Goal: Go to known website: Access a specific website the user already knows

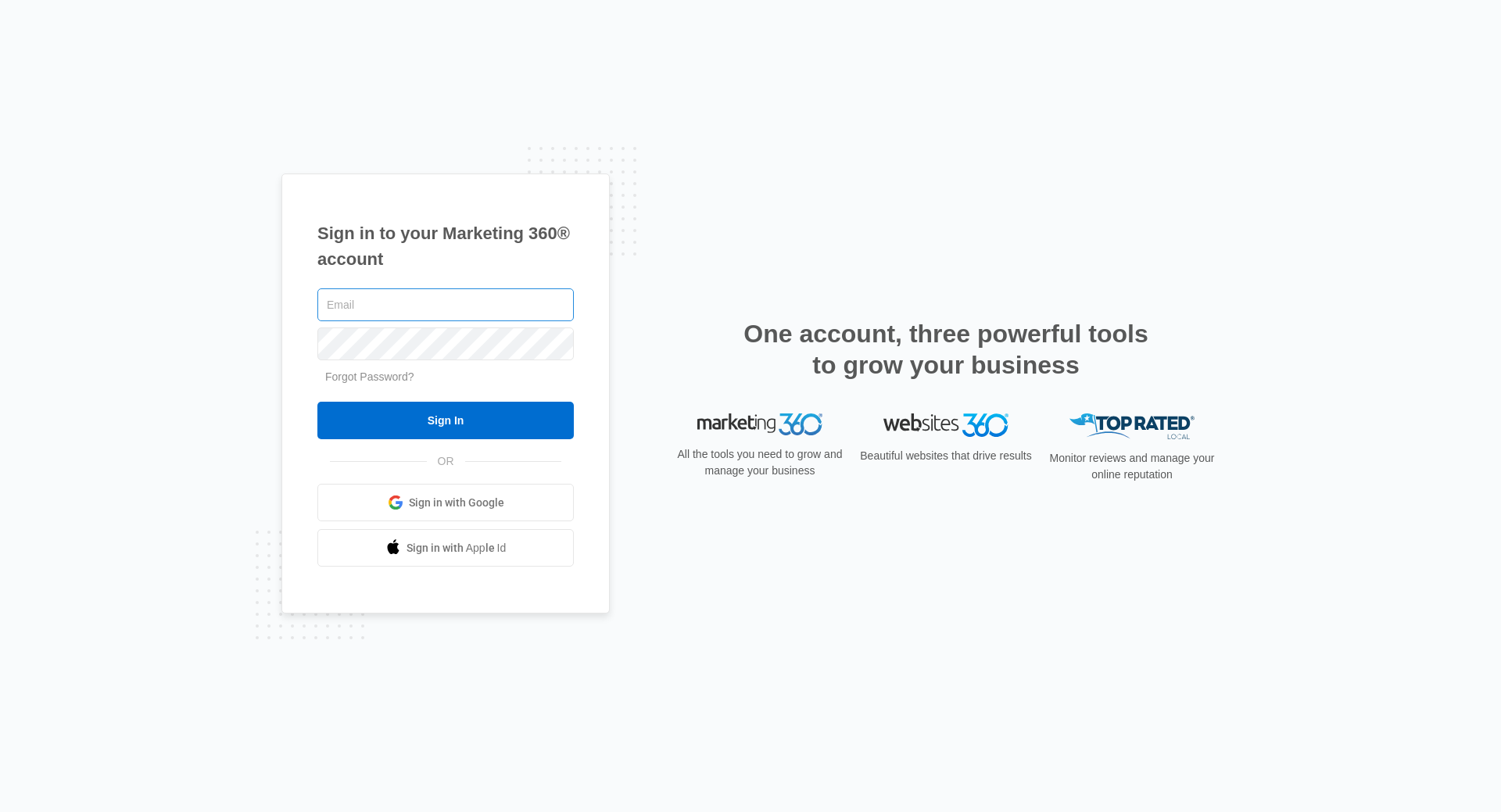
click at [335, 295] on input "text" at bounding box center [445, 304] width 257 height 33
type input "[PERSON_NAME][EMAIL_ADDRESS][DOMAIN_NAME]"
click at [317, 401] on input "Sign In" at bounding box center [445, 420] width 257 height 38
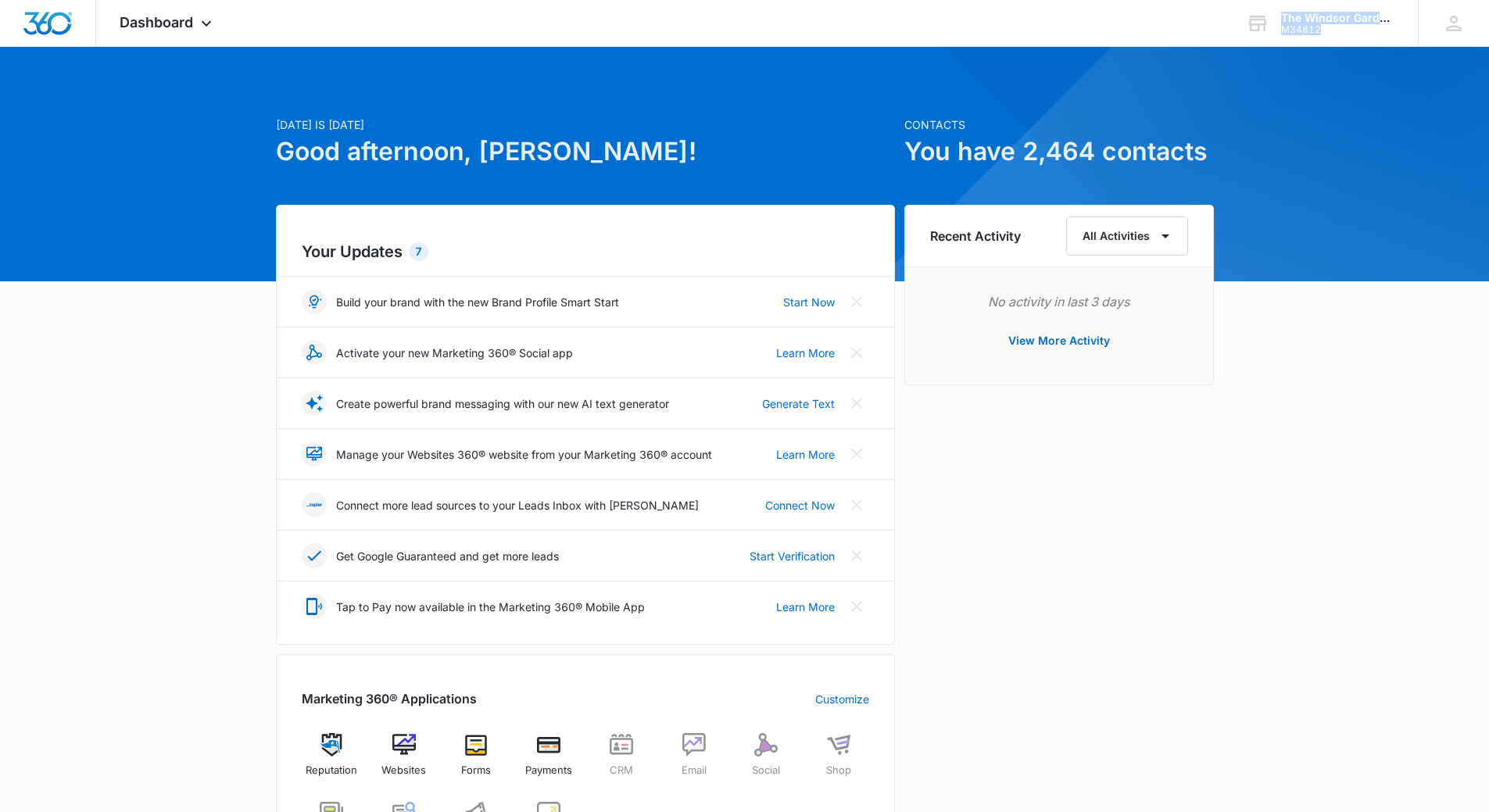
drag, startPoint x: 209, startPoint y: 32, endPoint x: 209, endPoint y: 57, distance: 25.0
click at [209, 57] on div "Dashboard Apps Reputation Websites Forms CRM Email Social Shop Payments POS Con…" at bounding box center [744, 695] width 1489 height 1390
click at [195, 17] on div "Dashboard Apps Reputation Websites Forms CRM Email Social Shop Payments POS Con…" at bounding box center [168, 23] width 143 height 46
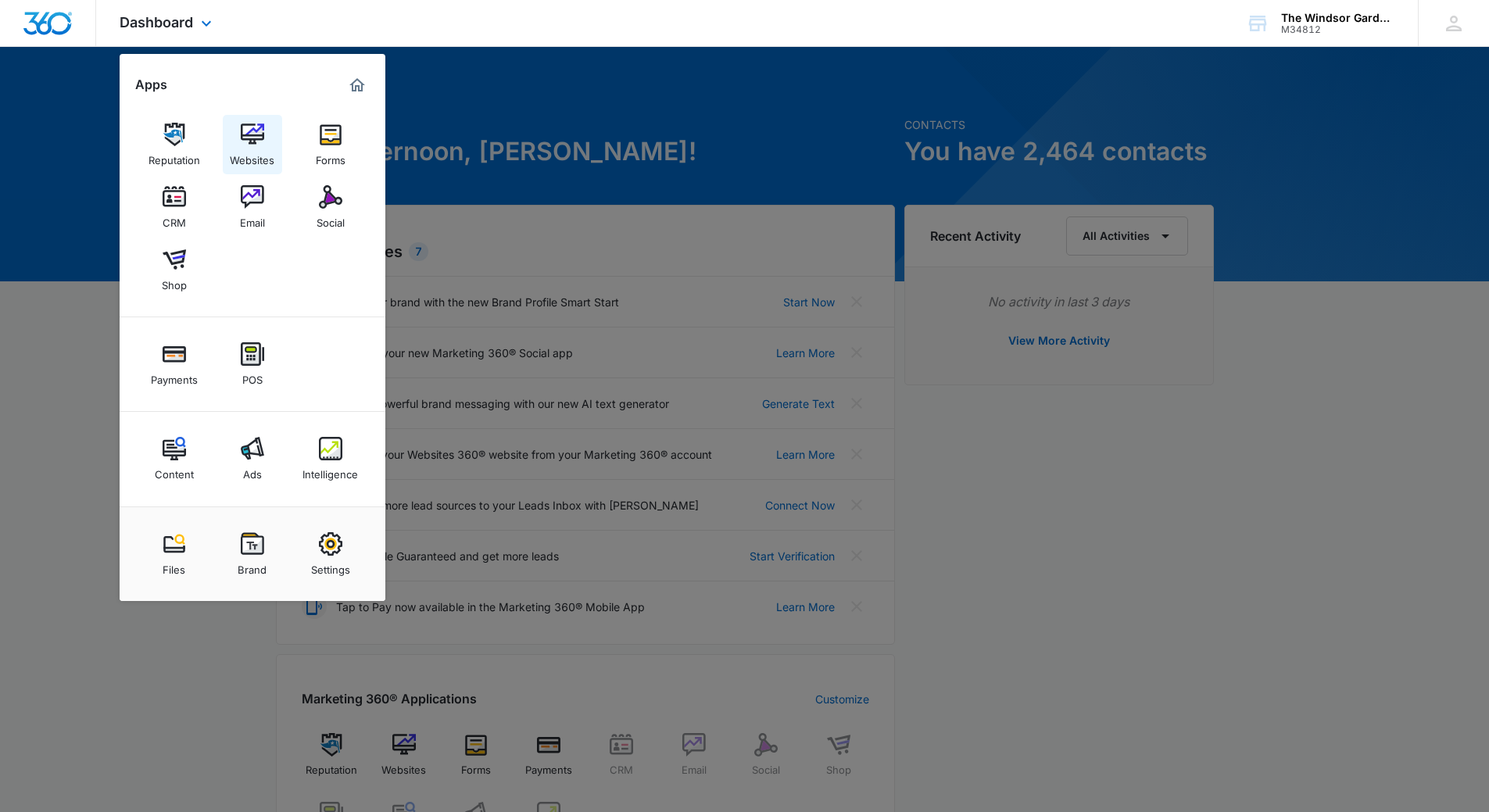
click at [243, 135] on img at bounding box center [253, 135] width 24 height 24
